Goal: Transaction & Acquisition: Subscribe to service/newsletter

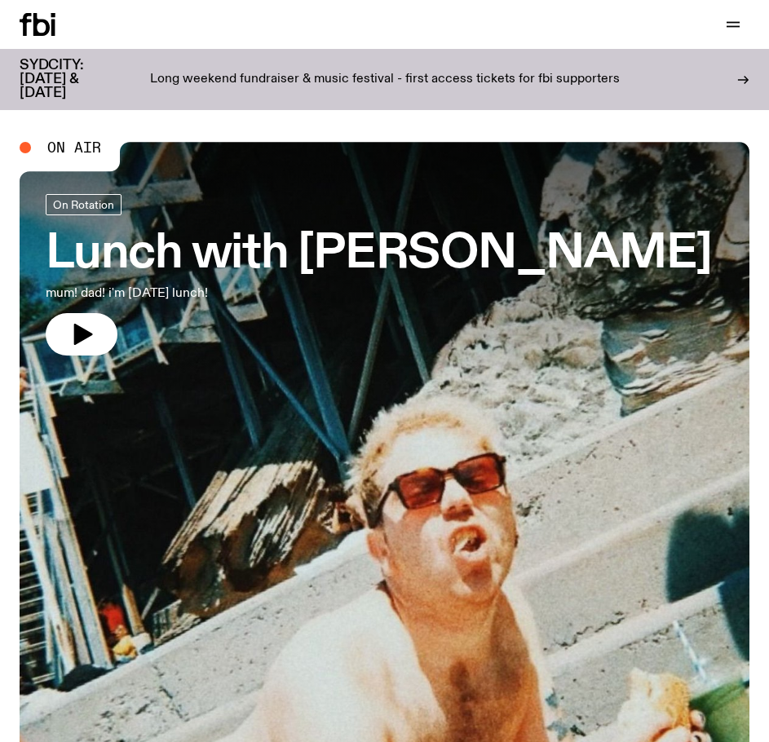
scroll to position [82, 0]
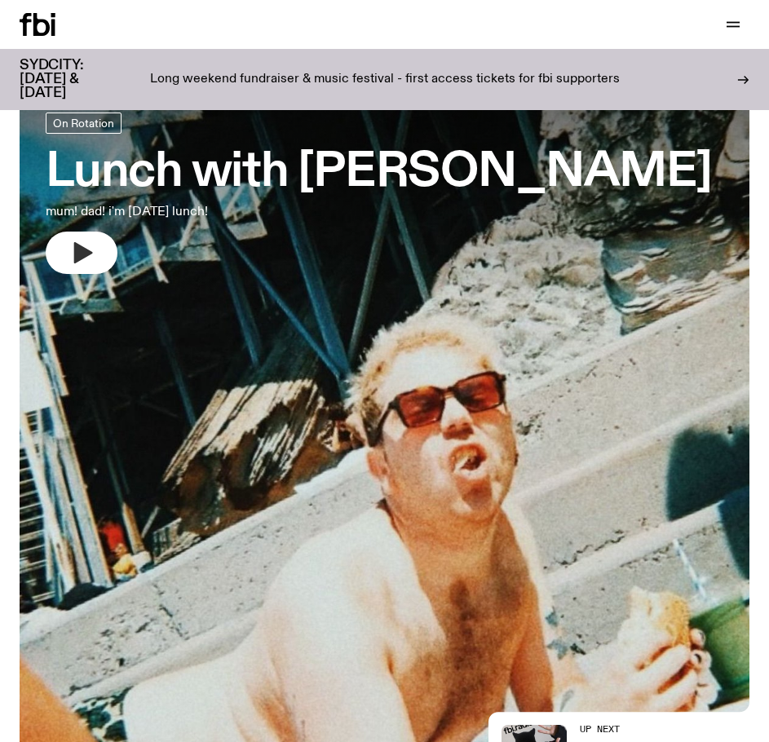
click at [88, 256] on icon "button" at bounding box center [82, 253] width 26 height 26
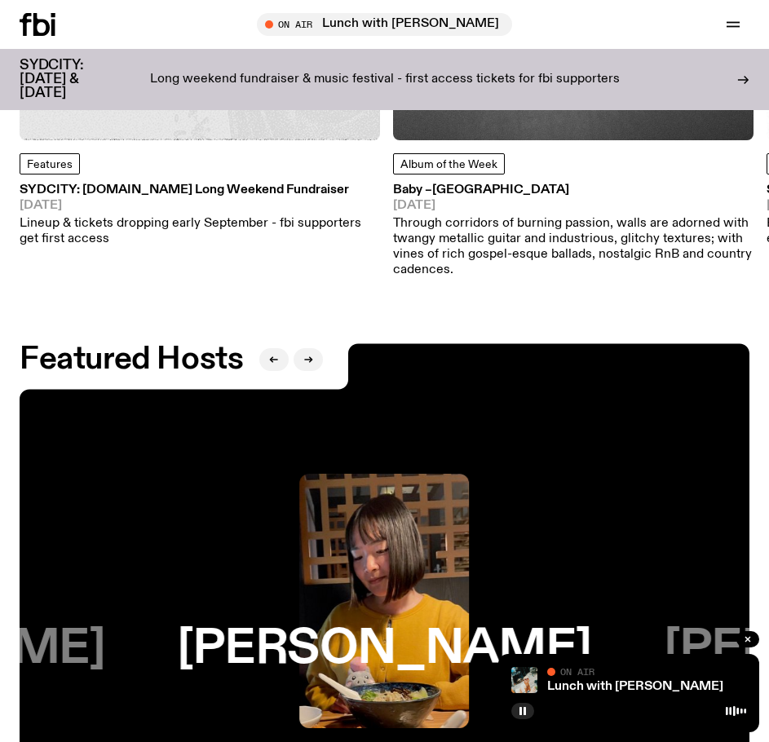
scroll to position [2529, 0]
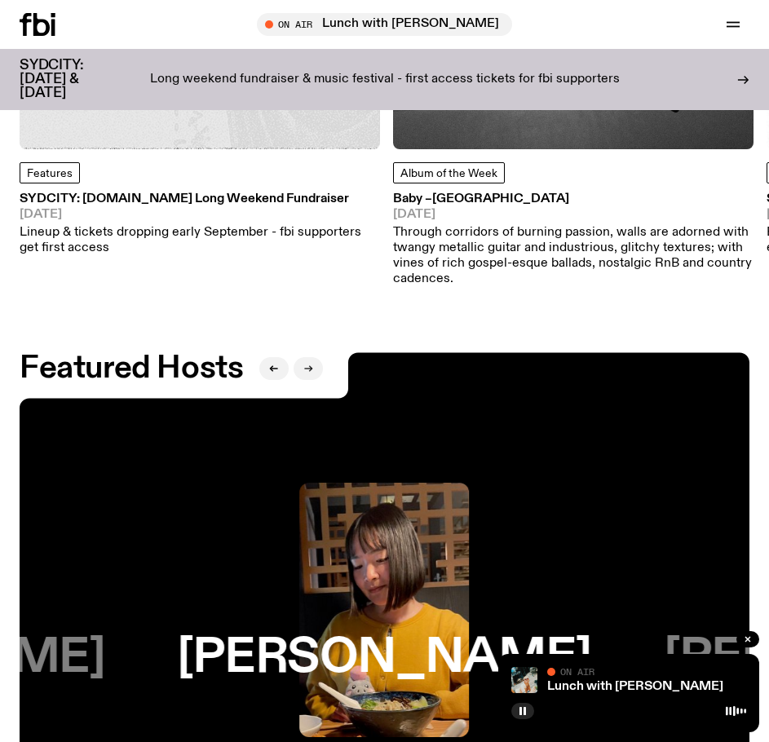
click at [308, 364] on icon "button" at bounding box center [308, 369] width 10 height 10
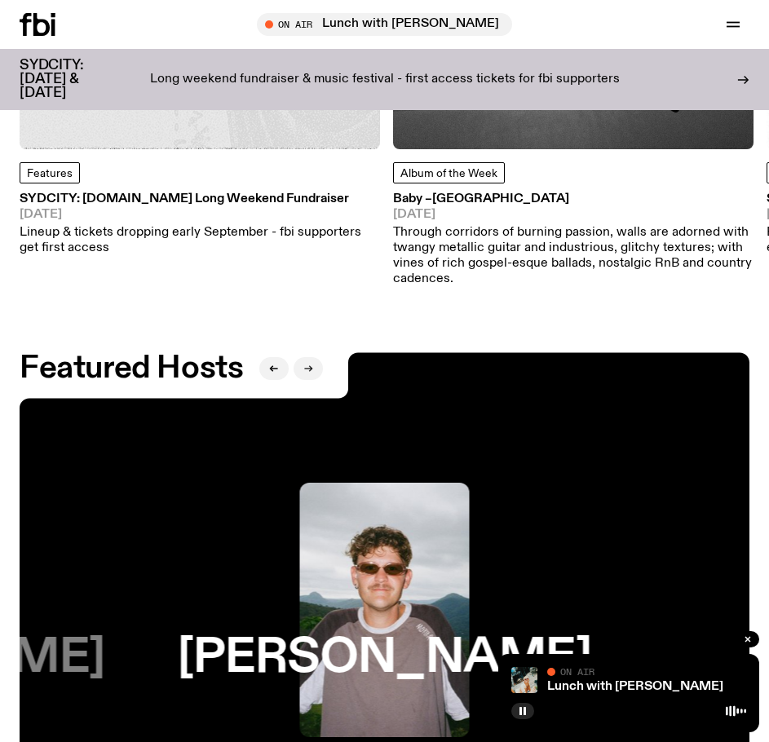
click at [308, 364] on icon "button" at bounding box center [308, 369] width 10 height 10
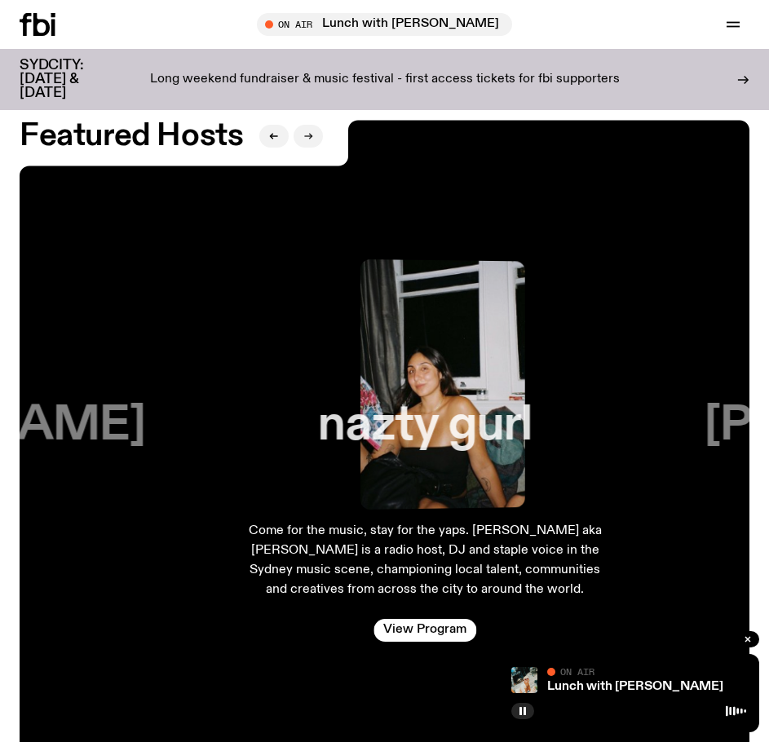
scroll to position [2774, 0]
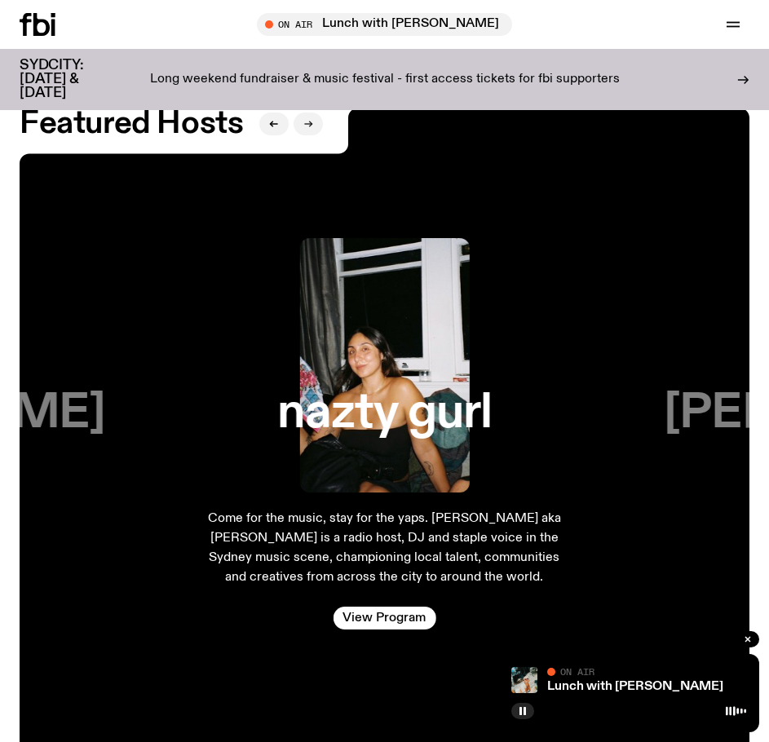
click at [312, 119] on icon "button" at bounding box center [308, 124] width 10 height 10
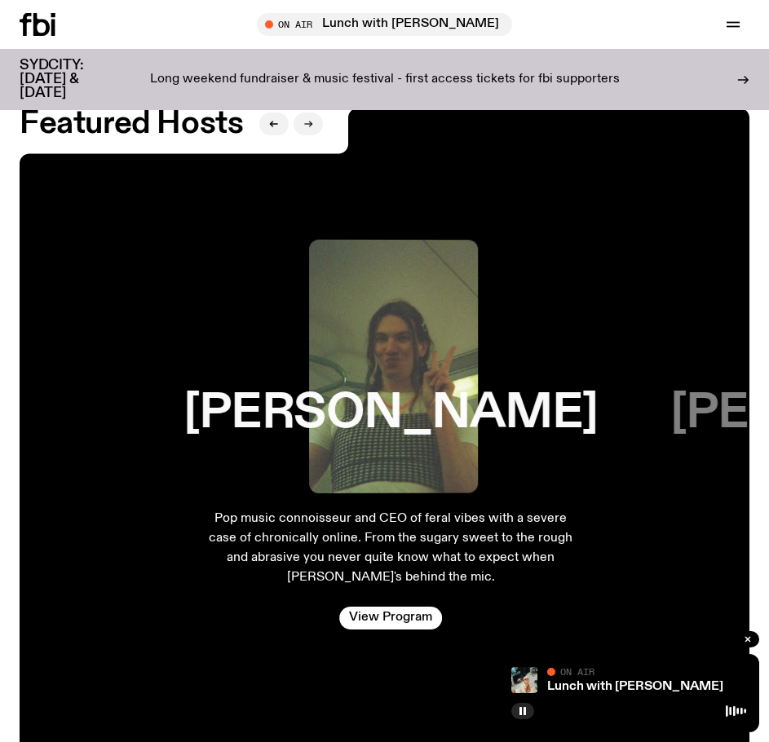
click at [312, 119] on icon "button" at bounding box center [308, 124] width 10 height 10
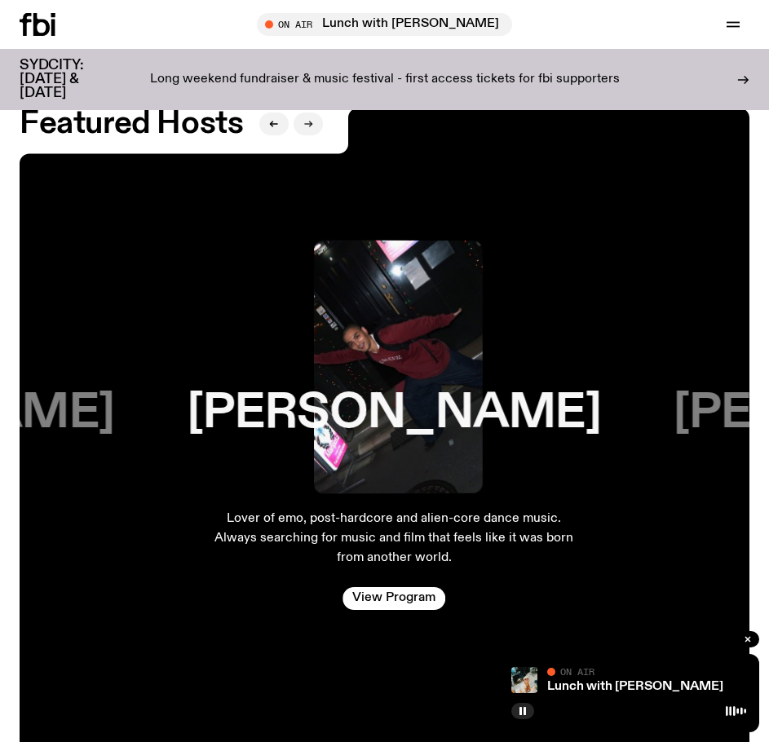
click at [312, 119] on icon "button" at bounding box center [308, 124] width 10 height 10
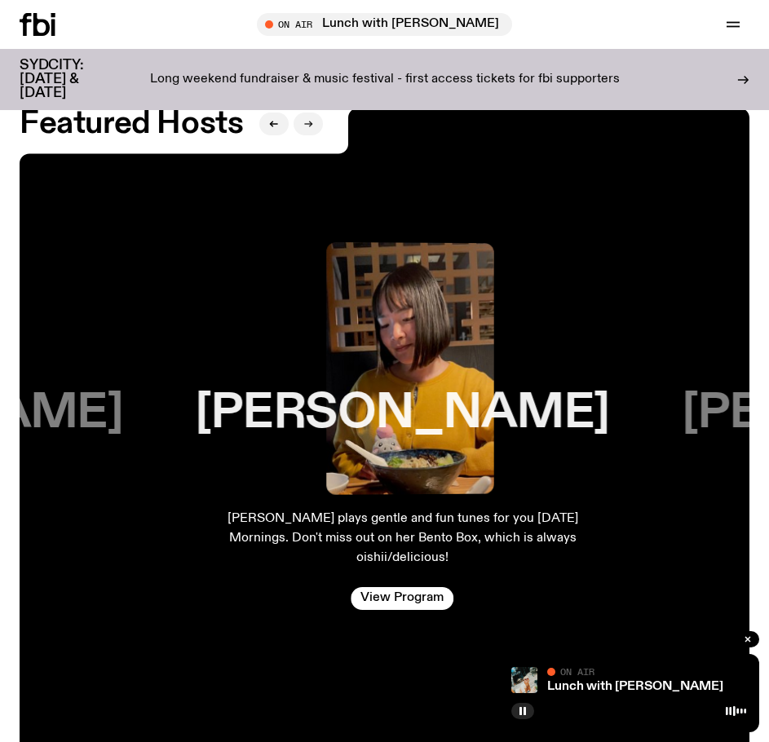
click at [312, 119] on icon "button" at bounding box center [308, 124] width 10 height 10
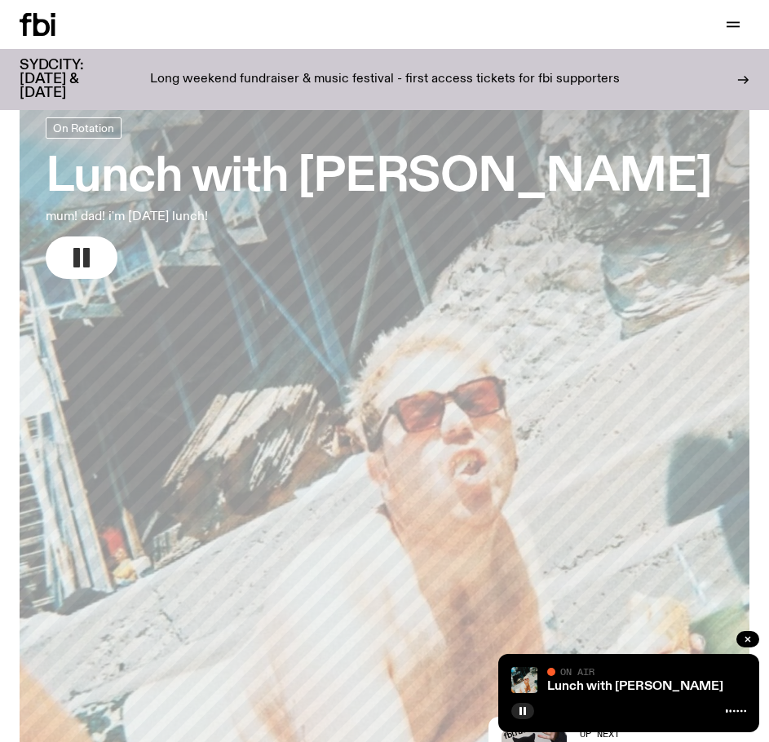
scroll to position [0, 0]
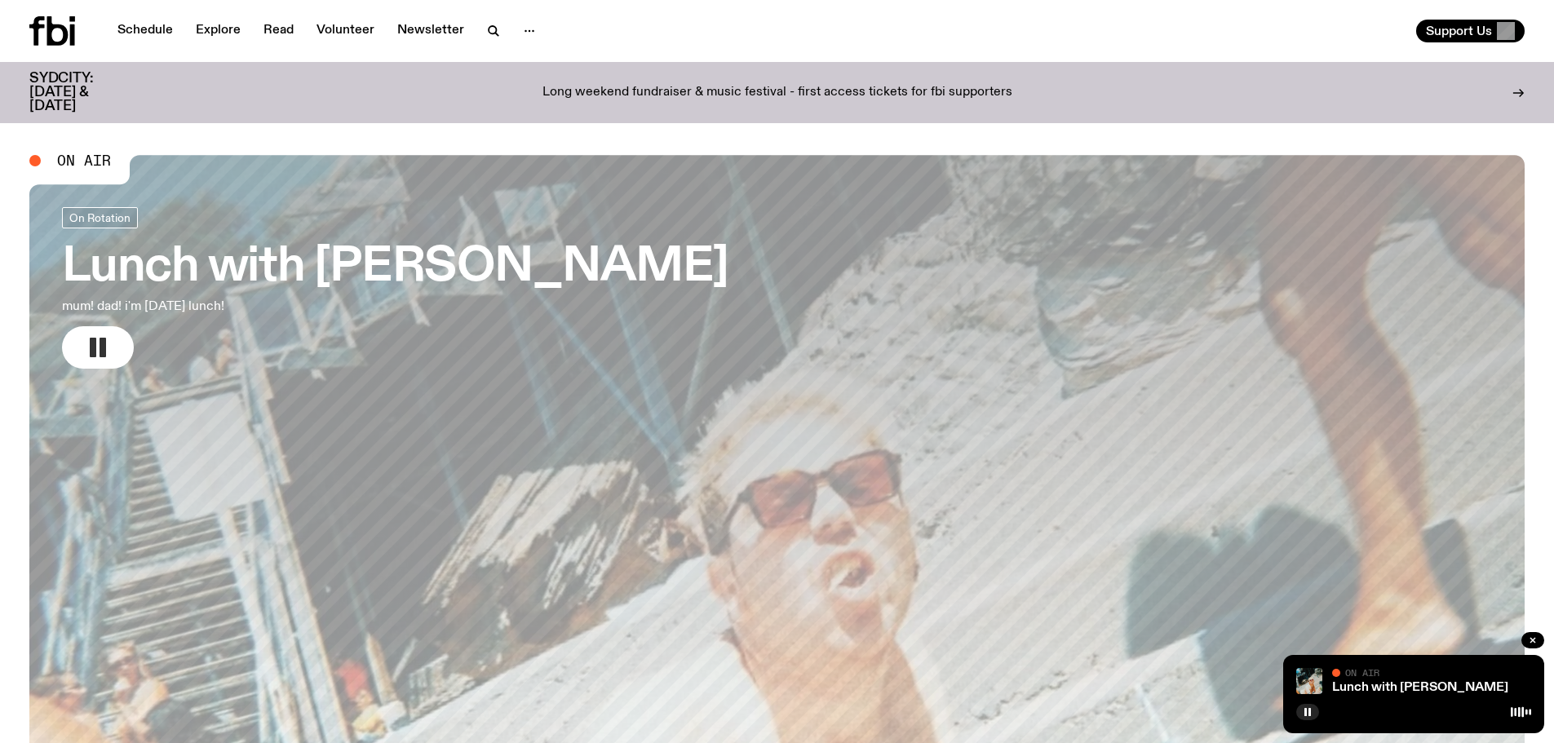
click at [768, 29] on div "Support Us" at bounding box center [1155, 31] width 742 height 23
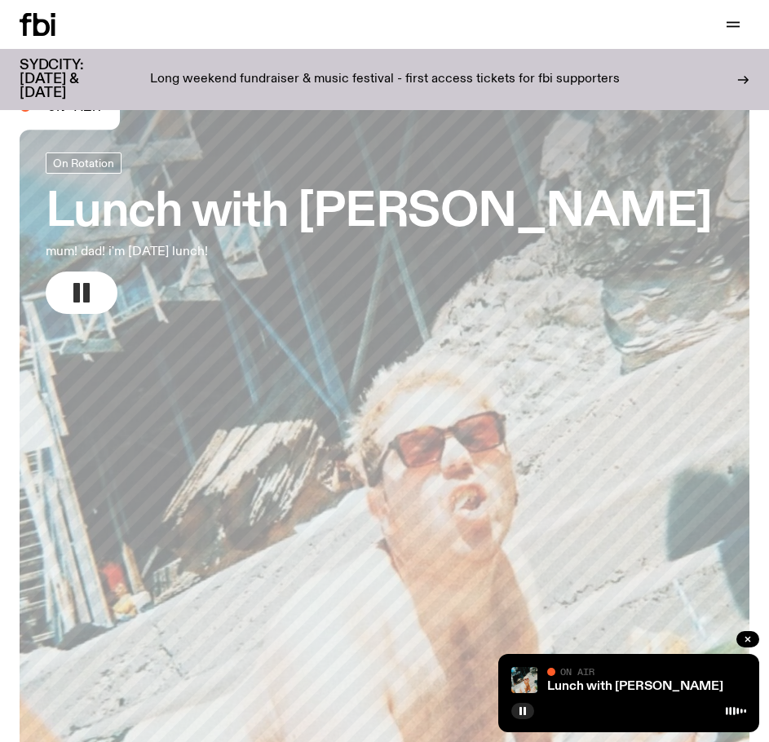
scroll to position [82, 0]
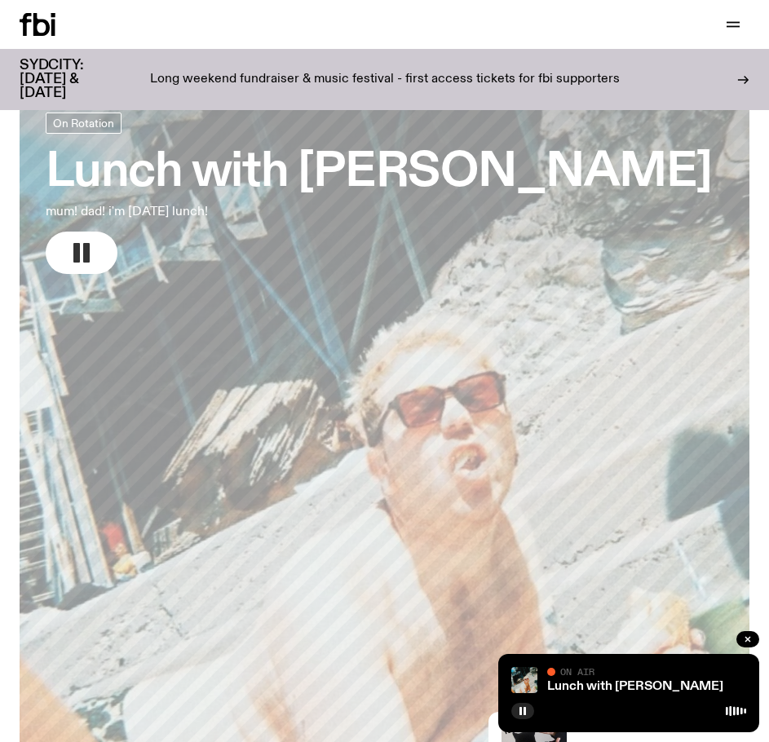
click at [90, 241] on icon "button" at bounding box center [82, 253] width 26 height 26
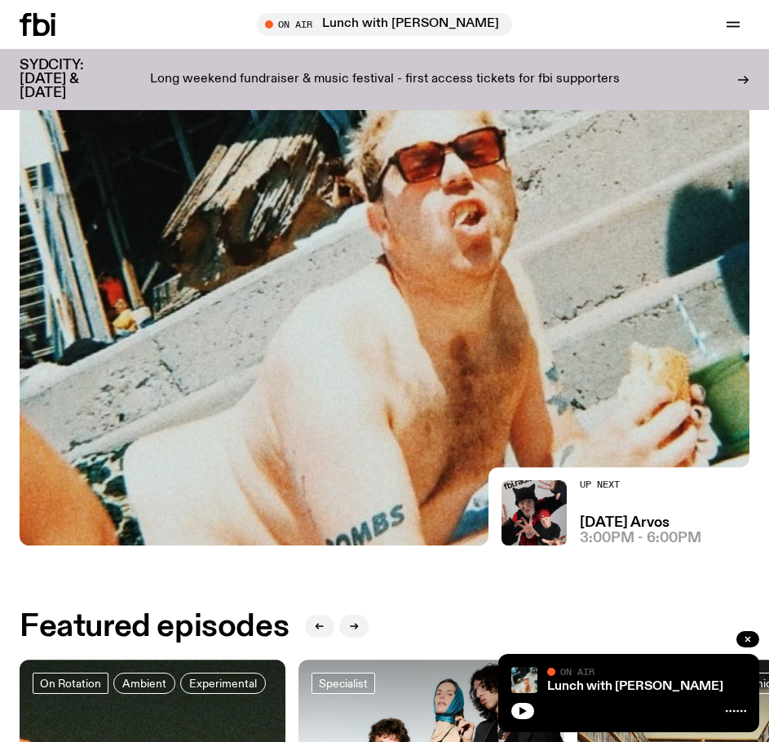
scroll to position [0, 0]
